Goal: Task Accomplishment & Management: Complete application form

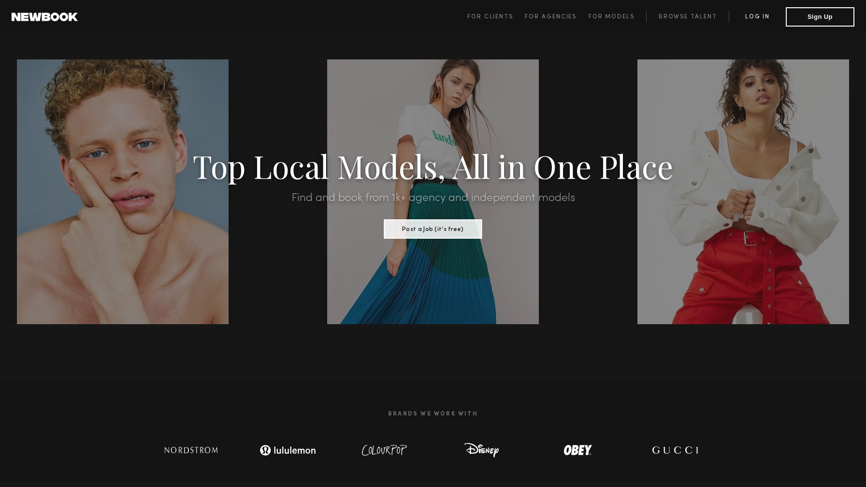
click at [761, 15] on link "Log in" at bounding box center [757, 17] width 57 height 12
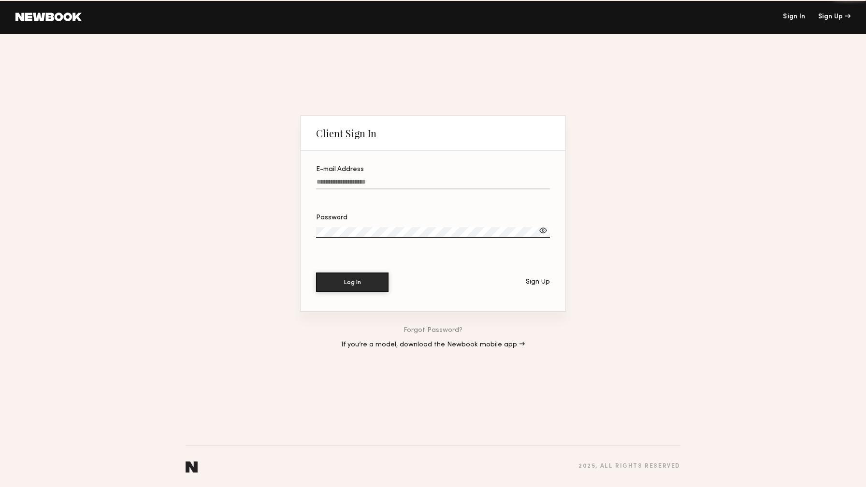
type input "**********"
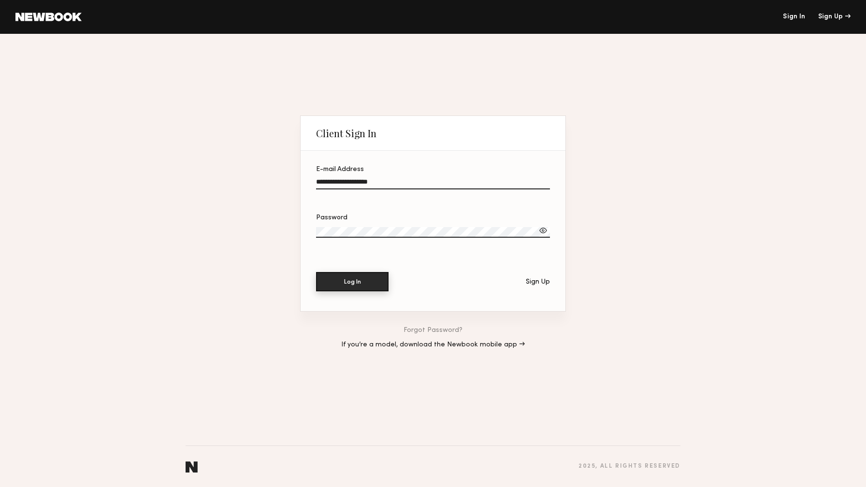
click at [366, 287] on button "Log In" at bounding box center [352, 281] width 72 height 19
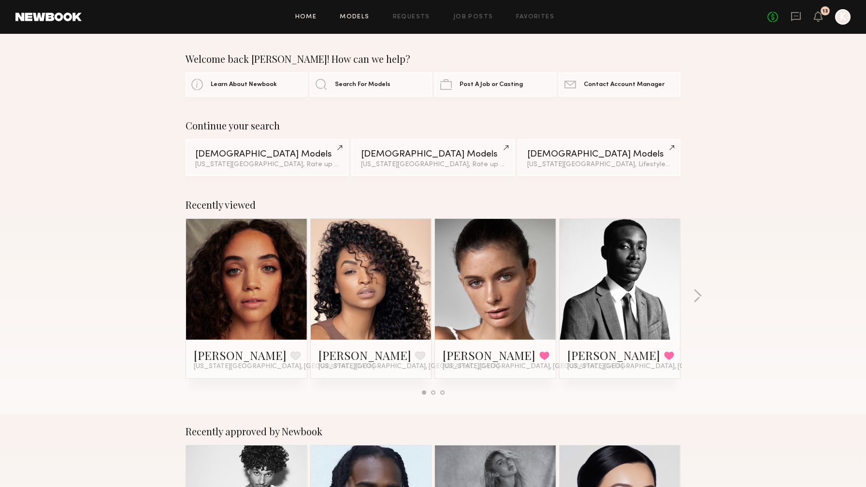
click at [362, 14] on link "Models" at bounding box center [354, 17] width 29 height 6
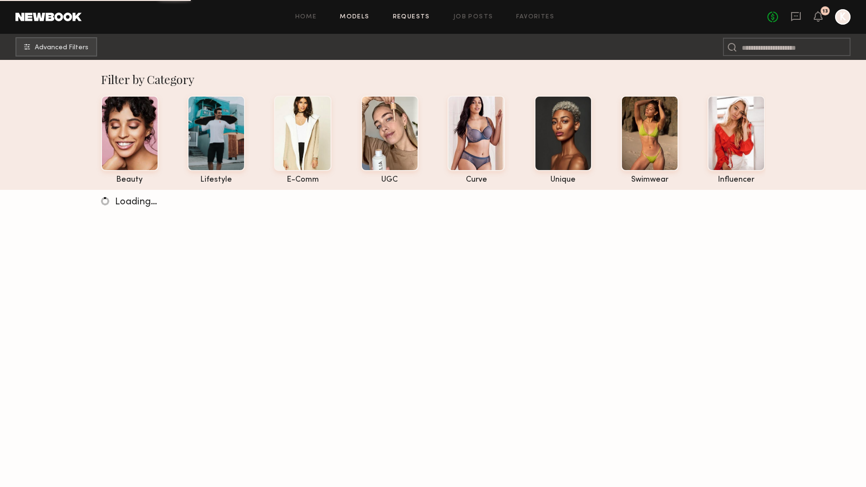
click at [414, 17] on link "Requests" at bounding box center [411, 17] width 37 height 6
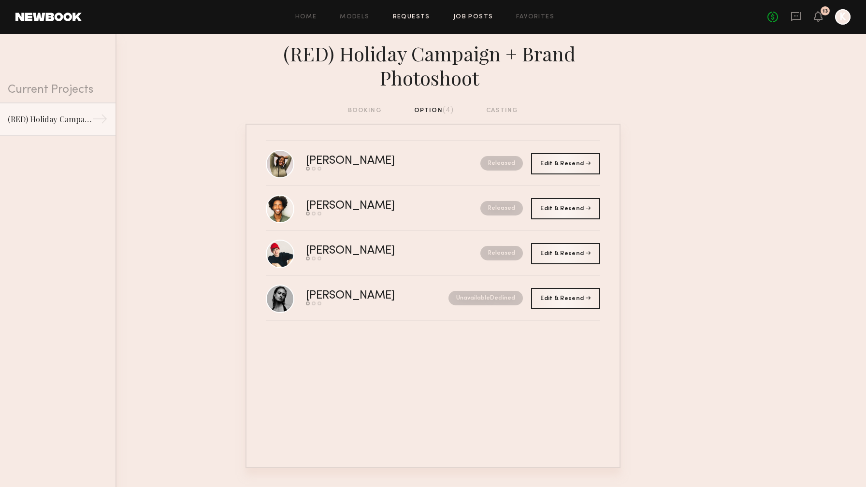
click at [472, 14] on link "Job Posts" at bounding box center [473, 17] width 40 height 6
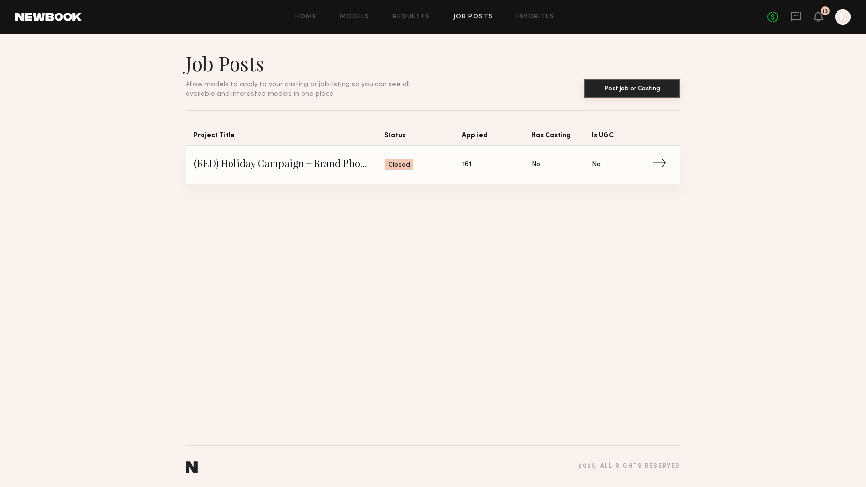
click at [640, 92] on button "Post Job or Casting" at bounding box center [632, 88] width 97 height 19
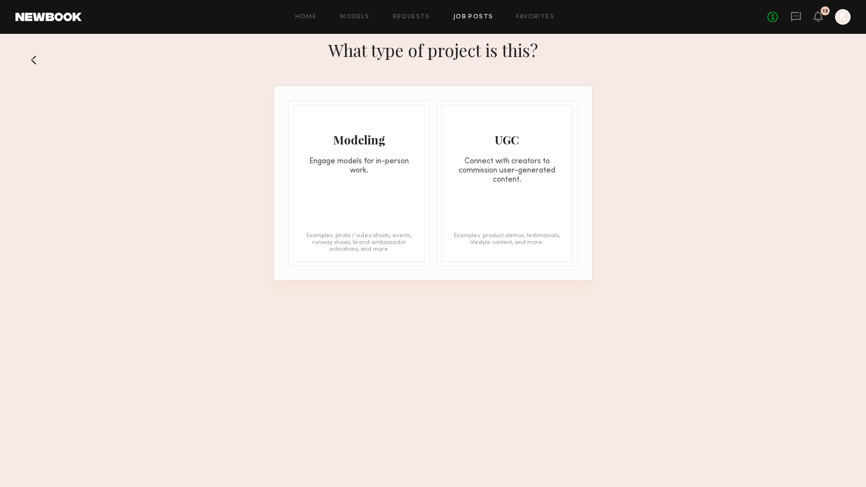
click at [514, 165] on div "Connect with creators to commission user-generated content." at bounding box center [507, 171] width 130 height 28
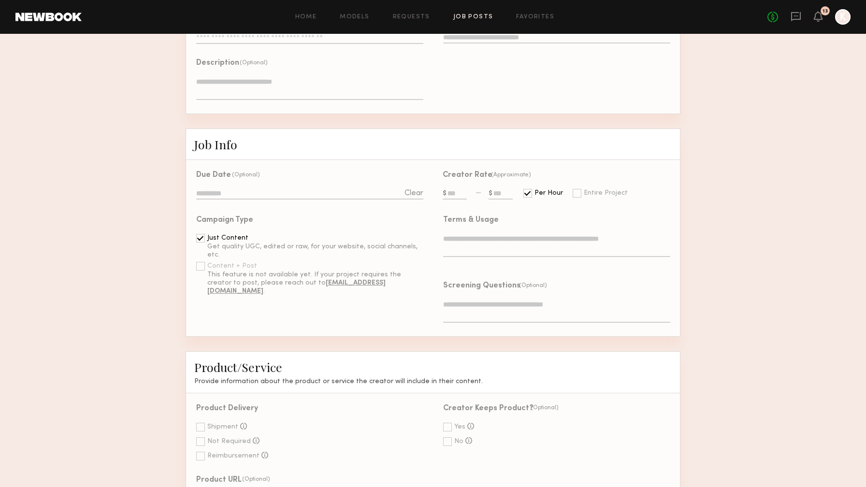
scroll to position [264, 0]
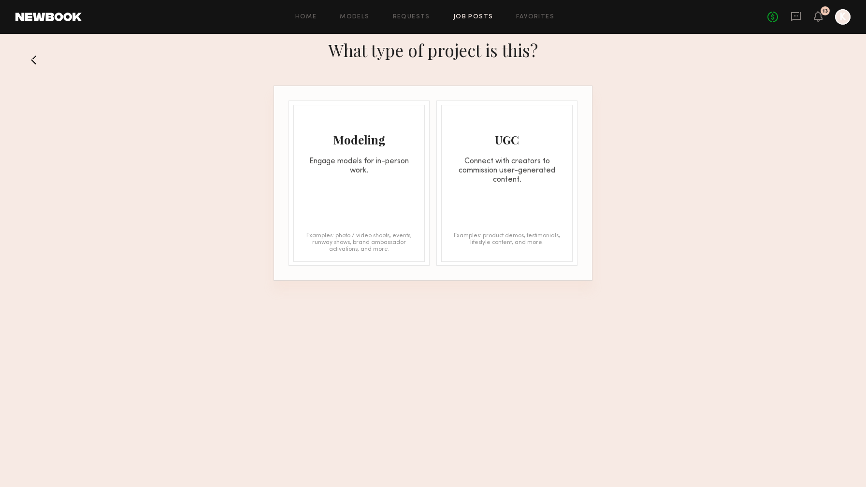
click at [382, 187] on div "Modeling Engage models for in-person work. Examples: photo / video shoots, even…" at bounding box center [358, 183] width 131 height 157
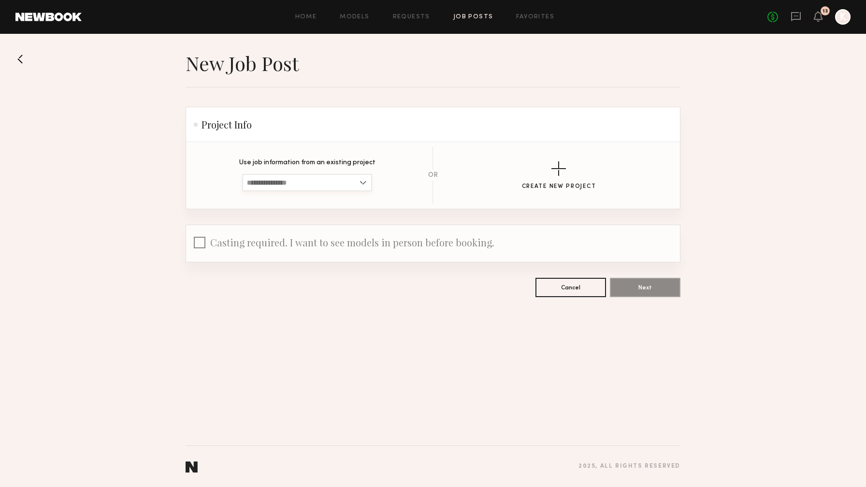
click at [366, 184] on input at bounding box center [307, 182] width 130 height 17
click at [373, 99] on section "New Job Post Project Info Use job information from an existing project (RED) Ho…" at bounding box center [433, 174] width 495 height 246
click at [553, 169] on div "button" at bounding box center [558, 168] width 14 height 14
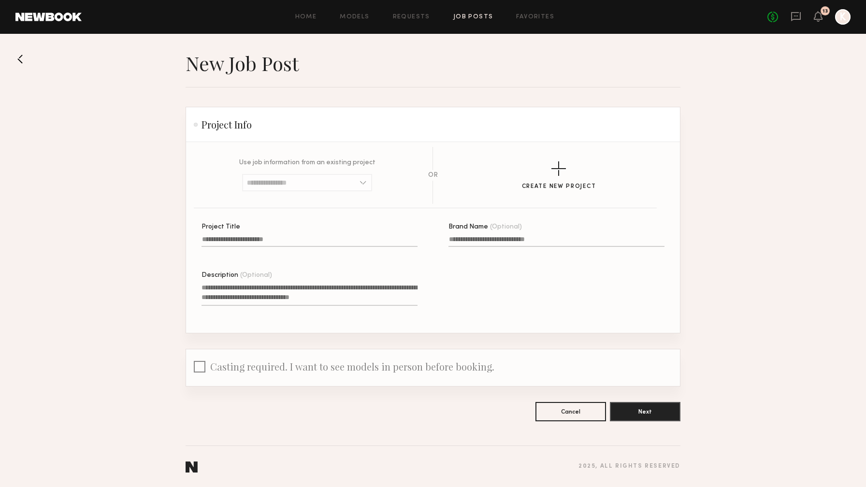
click at [296, 242] on input "Project Title" at bounding box center [309, 241] width 216 height 11
click at [278, 296] on textarea "Description (Optional)" at bounding box center [309, 294] width 216 height 23
